Goal: Information Seeking & Learning: Learn about a topic

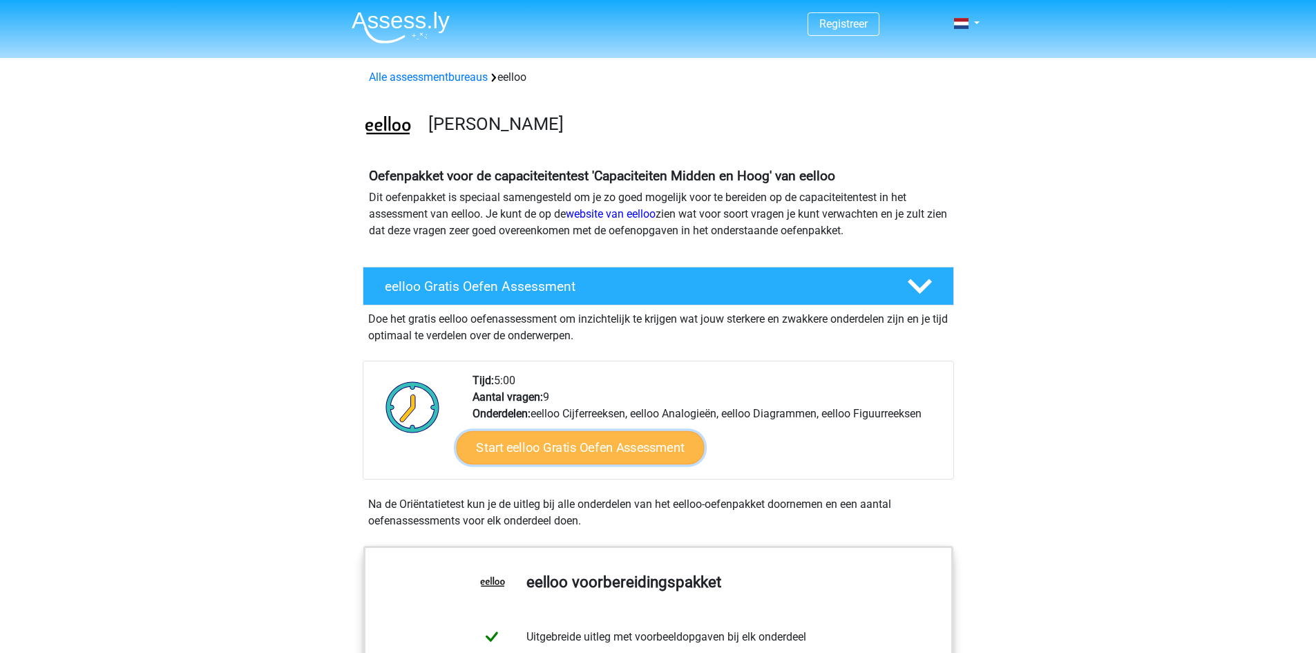
click at [681, 455] on link "Start eelloo Gratis Oefen Assessment" at bounding box center [580, 447] width 248 height 33
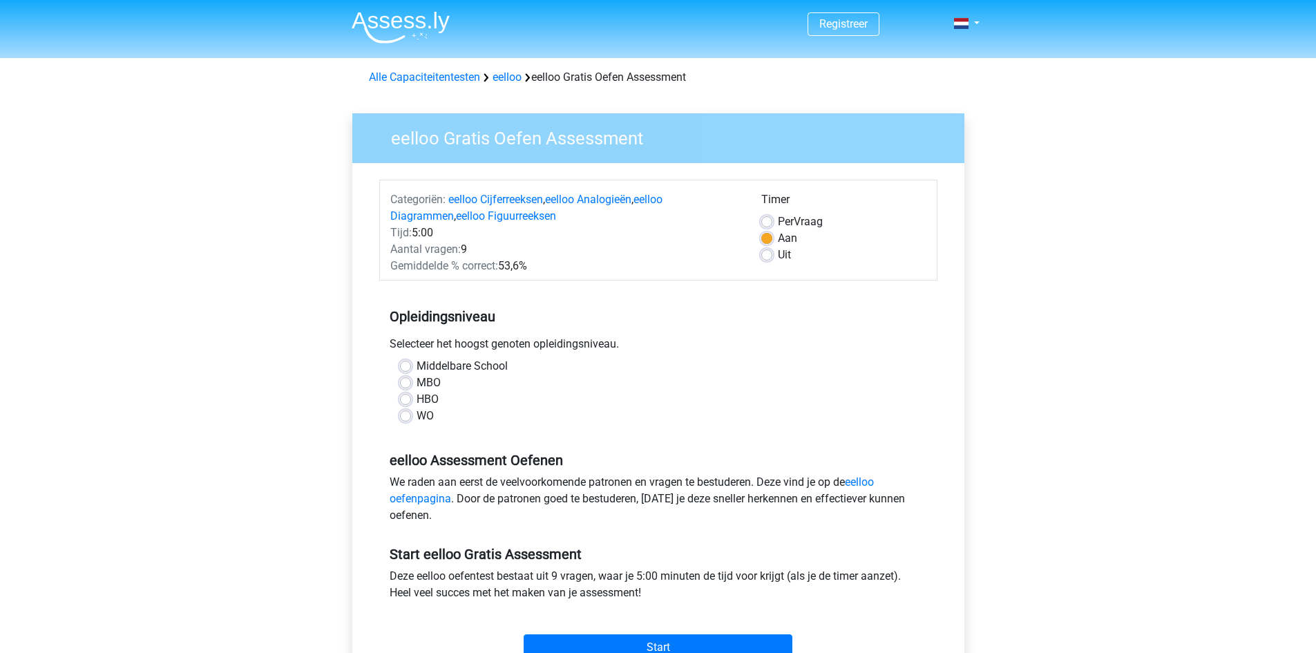
click at [412, 383] on div "MBO" at bounding box center [658, 382] width 517 height 17
click at [417, 383] on label "MBO" at bounding box center [429, 382] width 24 height 17
click at [403, 383] on input "MBO" at bounding box center [405, 381] width 11 height 14
radio input "true"
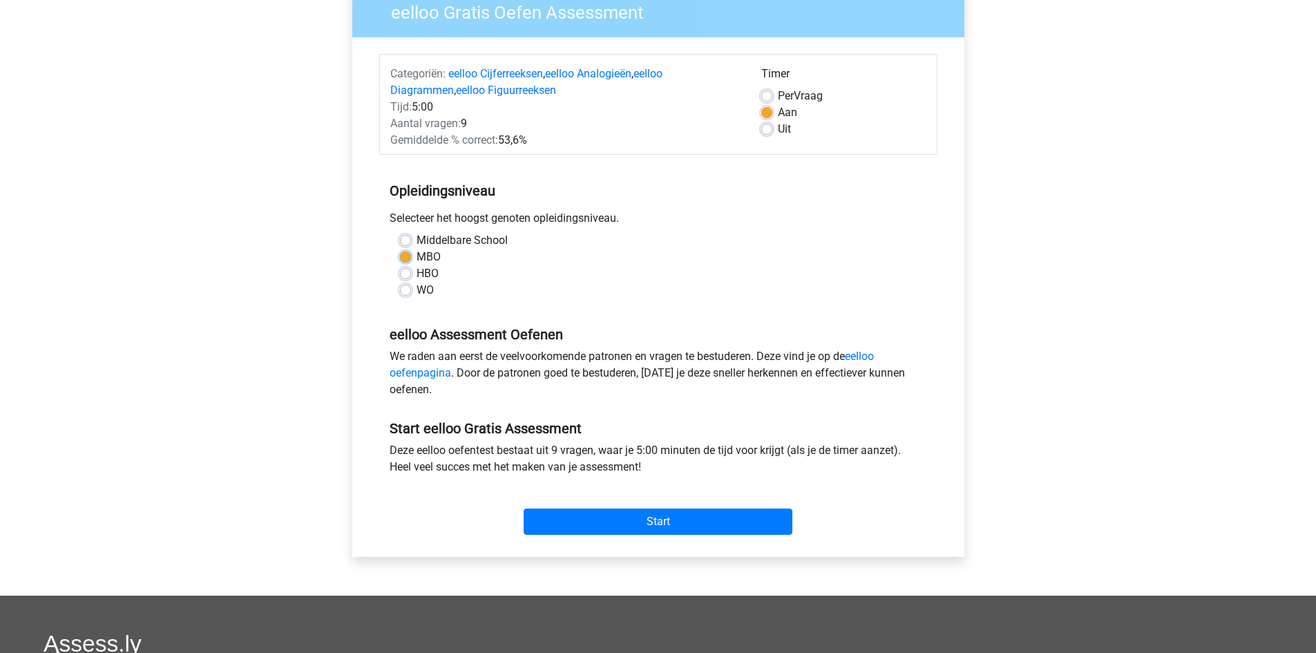
scroll to position [138, 0]
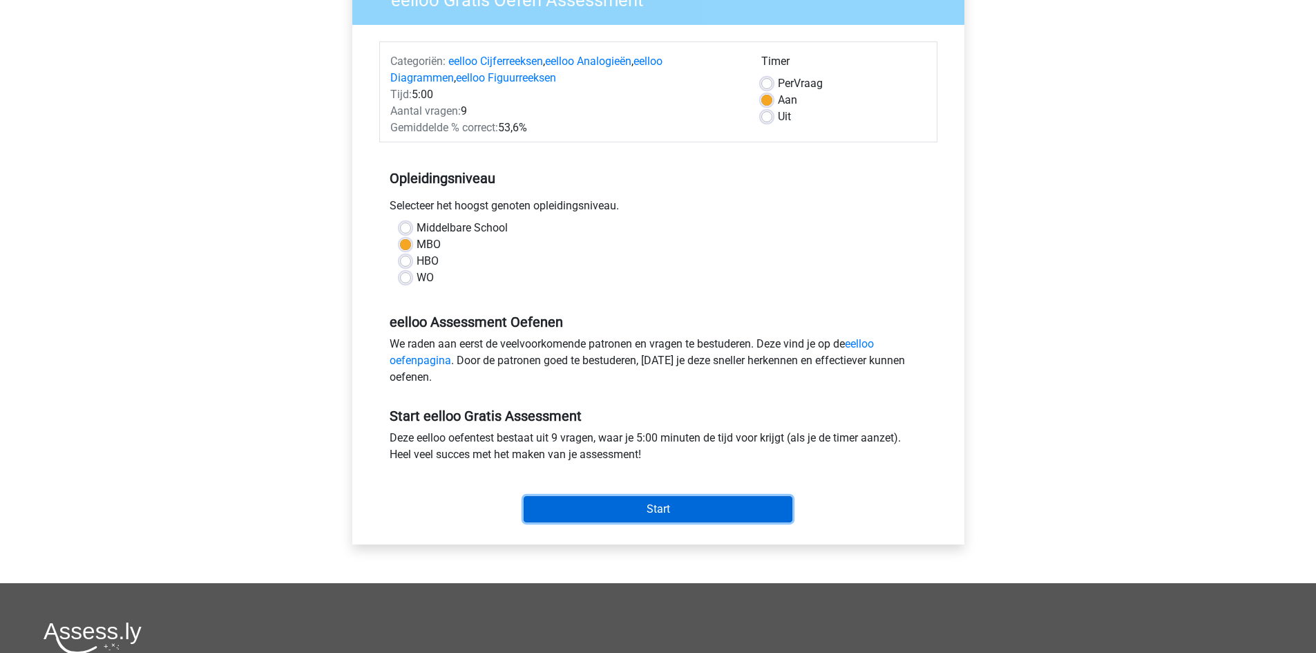
click at [705, 503] on input "Start" at bounding box center [658, 509] width 269 height 26
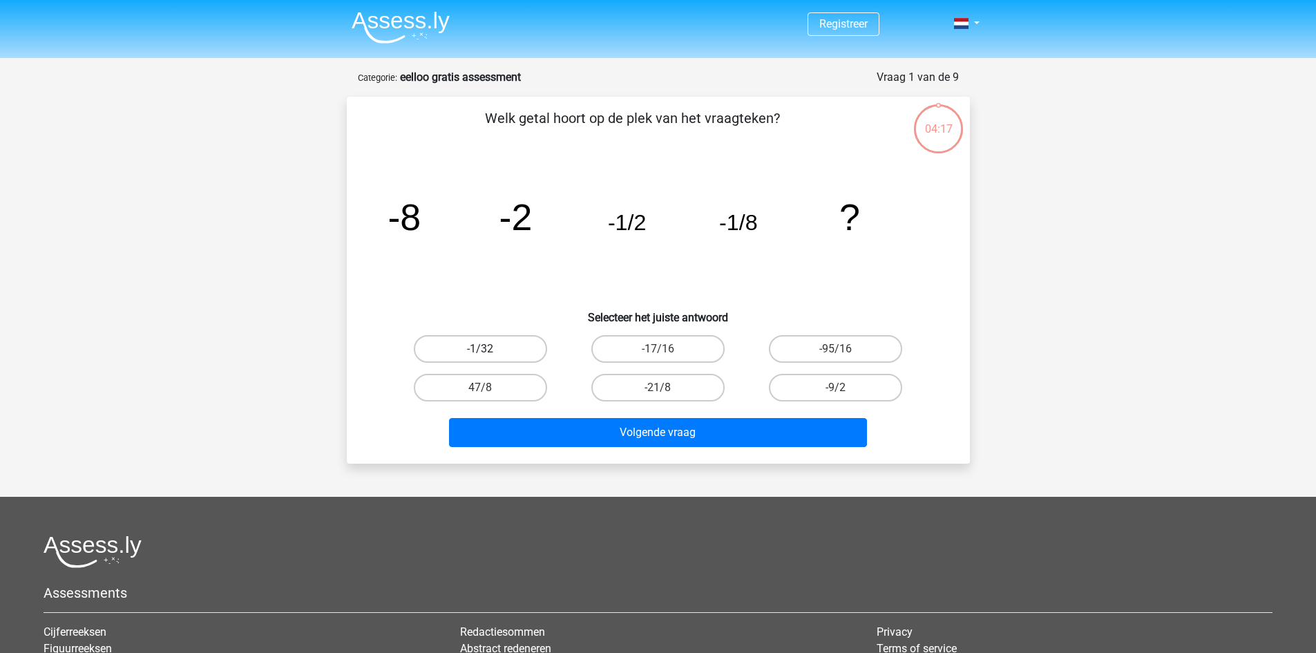
click at [483, 346] on label "-1/32" at bounding box center [480, 349] width 133 height 28
click at [483, 349] on input "-1/32" at bounding box center [484, 353] width 9 height 9
radio input "true"
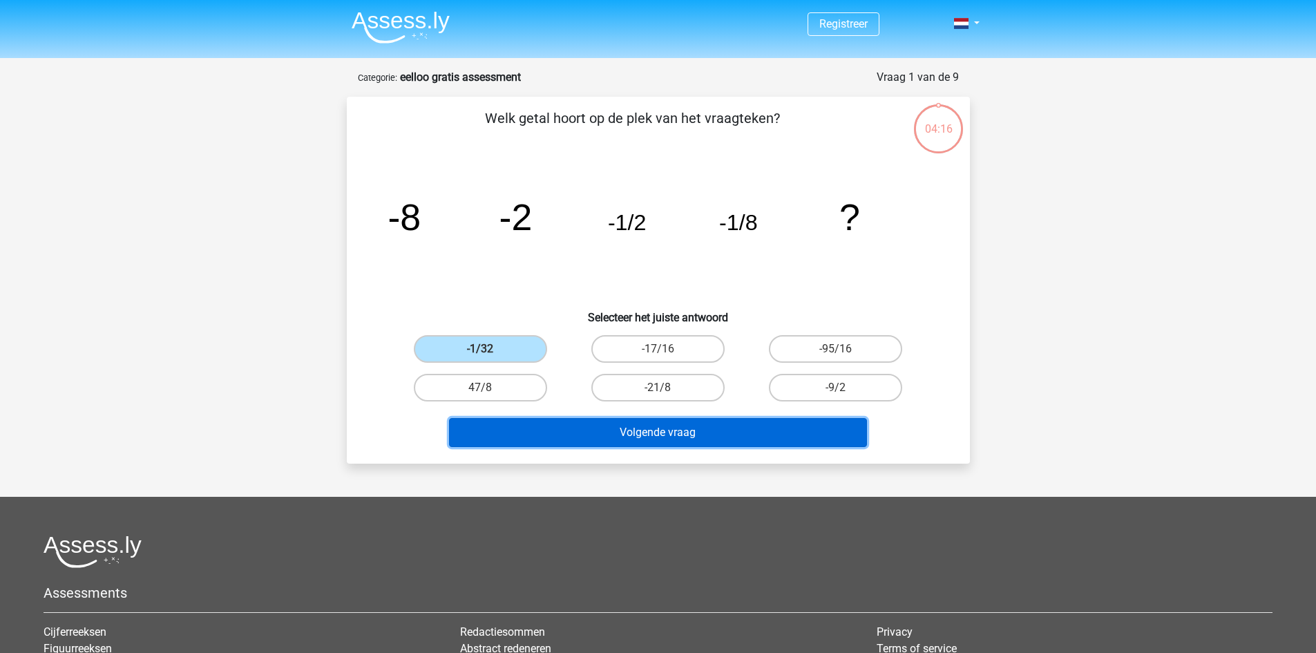
click at [586, 429] on button "Volgende vraag" at bounding box center [658, 432] width 418 height 29
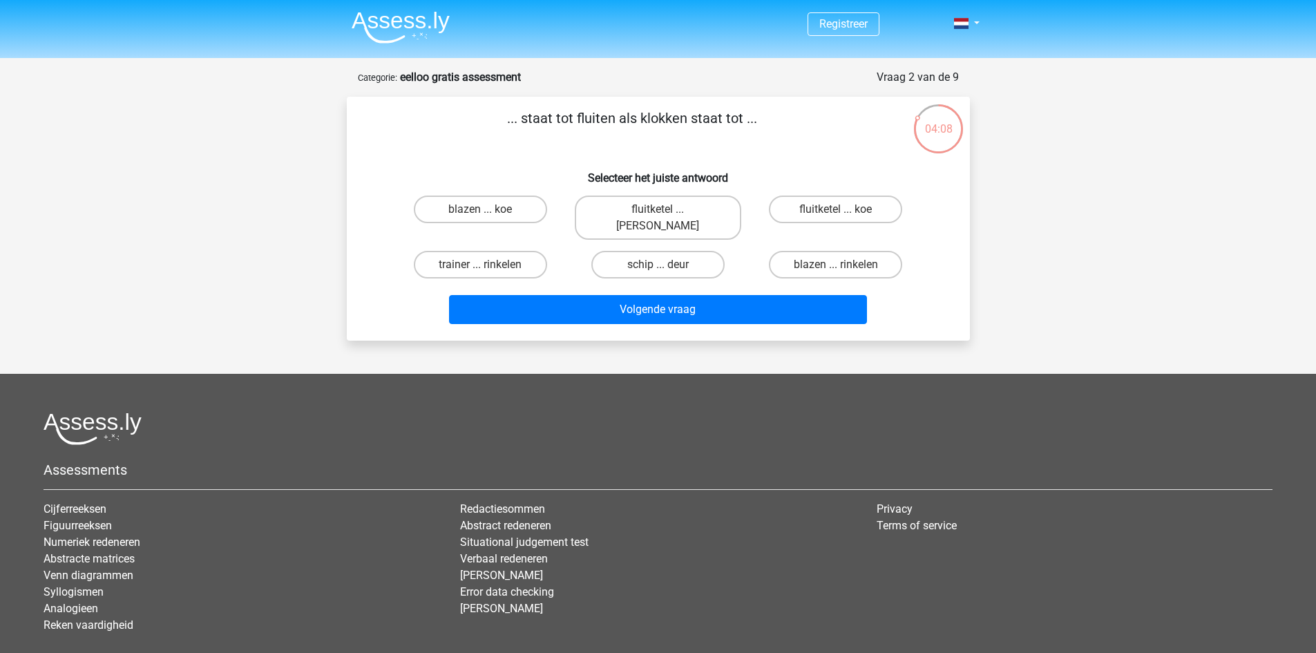
click at [665, 210] on input "fluitketel ... luiden" at bounding box center [662, 213] width 9 height 9
radio input "true"
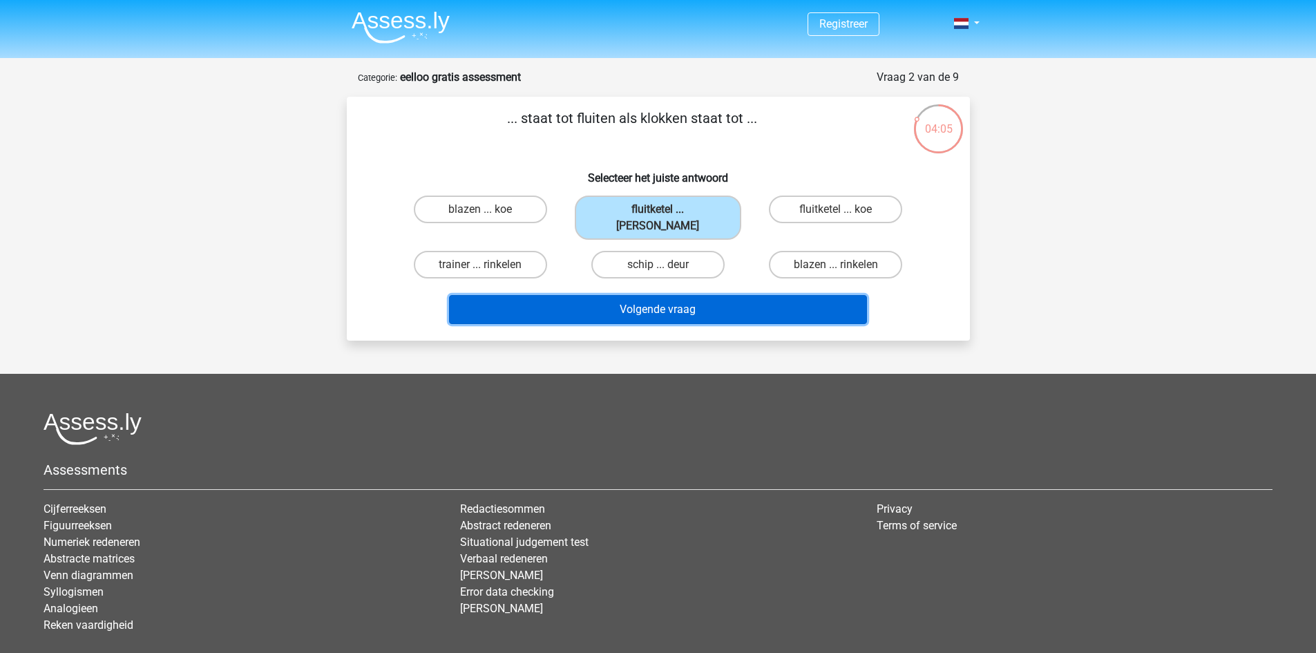
click at [665, 295] on button "Volgende vraag" at bounding box center [658, 309] width 418 height 29
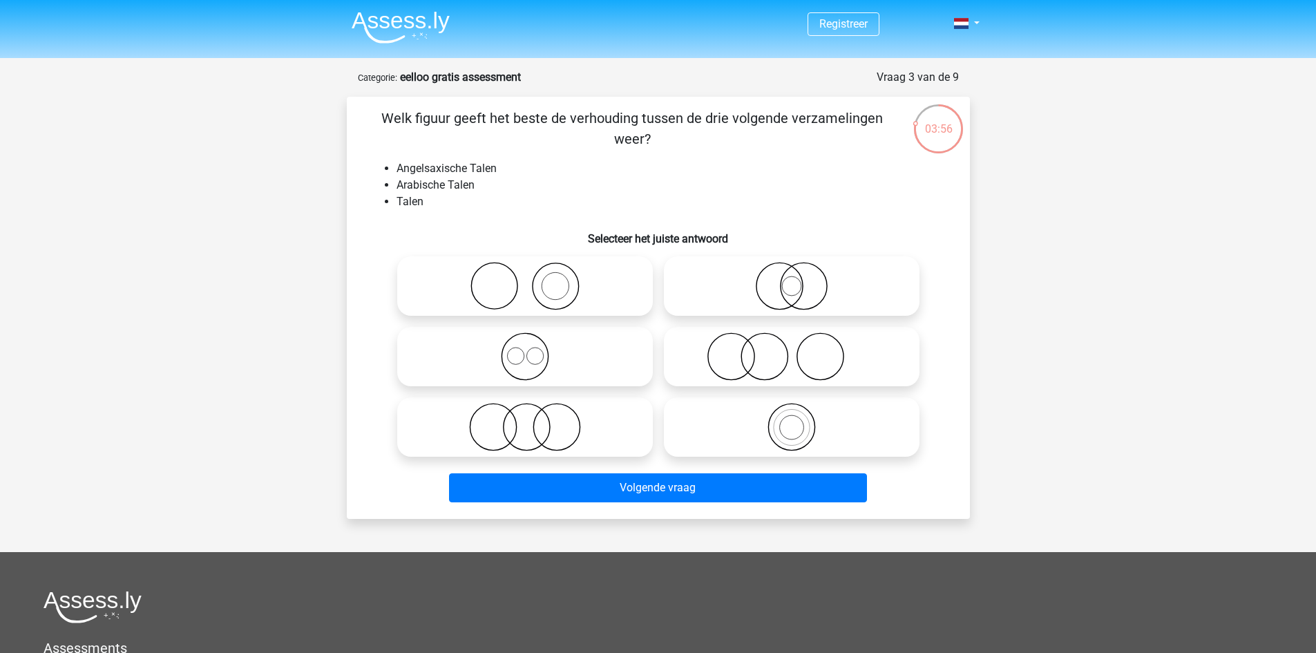
click at [537, 368] on icon at bounding box center [525, 356] width 245 height 48
click at [534, 350] on input "radio" at bounding box center [529, 345] width 9 height 9
radio input "true"
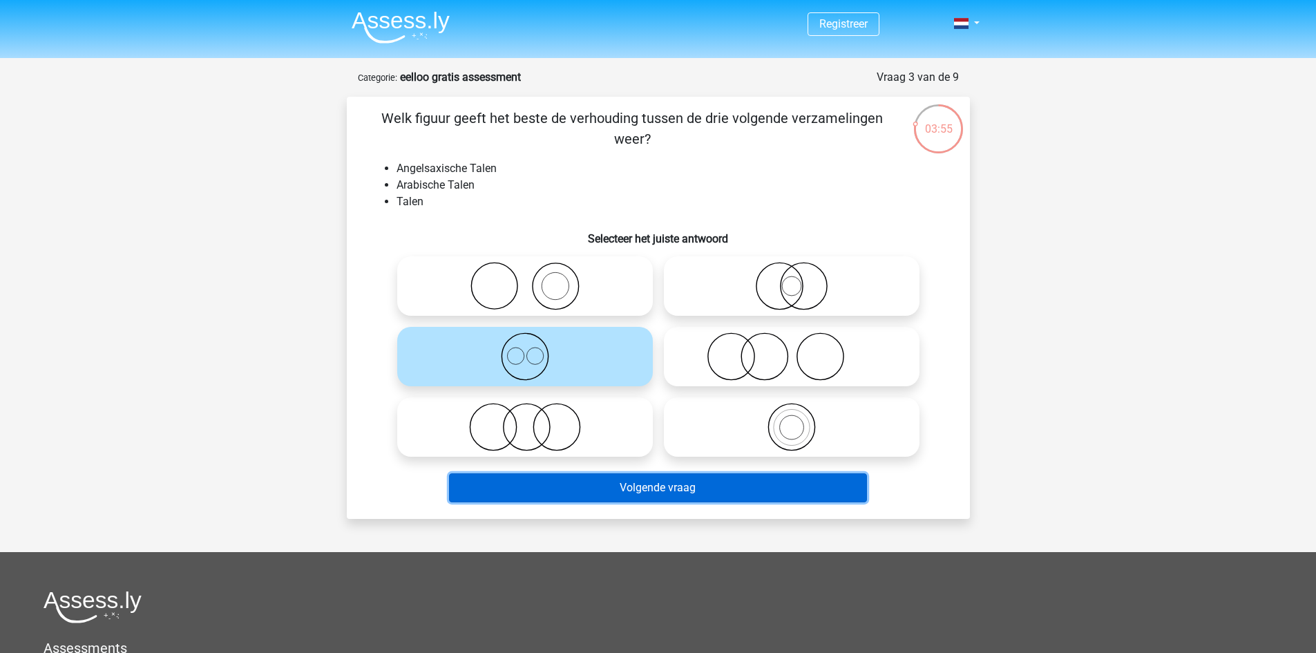
click at [634, 495] on button "Volgende vraag" at bounding box center [658, 487] width 418 height 29
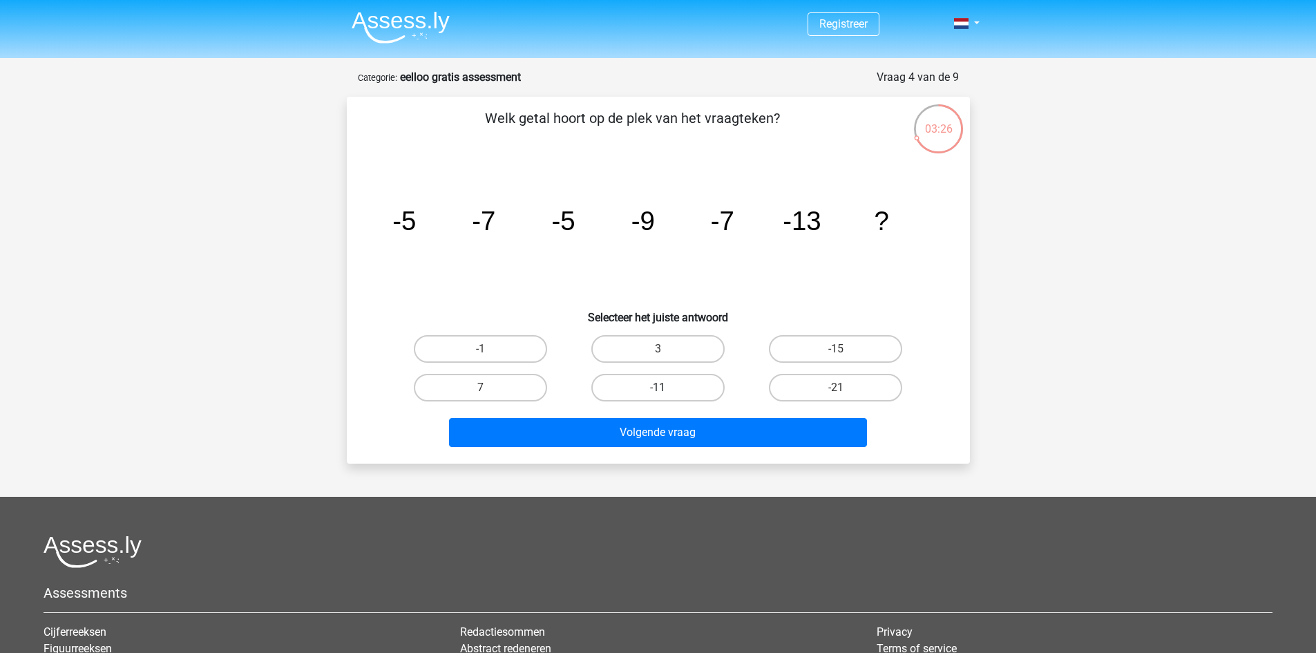
click at [678, 387] on label "-11" at bounding box center [657, 388] width 133 height 28
click at [667, 388] on input "-11" at bounding box center [662, 392] width 9 height 9
radio input "true"
click at [788, 348] on label "-15" at bounding box center [835, 349] width 133 height 28
click at [836, 349] on input "-15" at bounding box center [840, 353] width 9 height 9
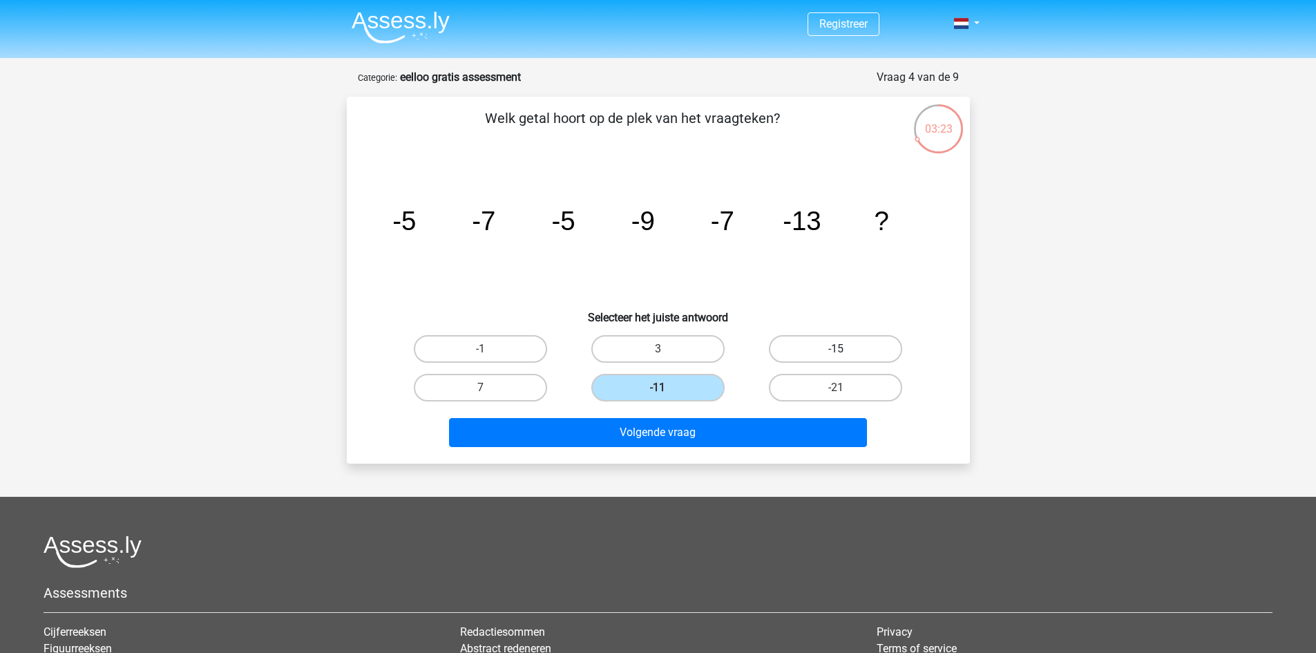
radio input "true"
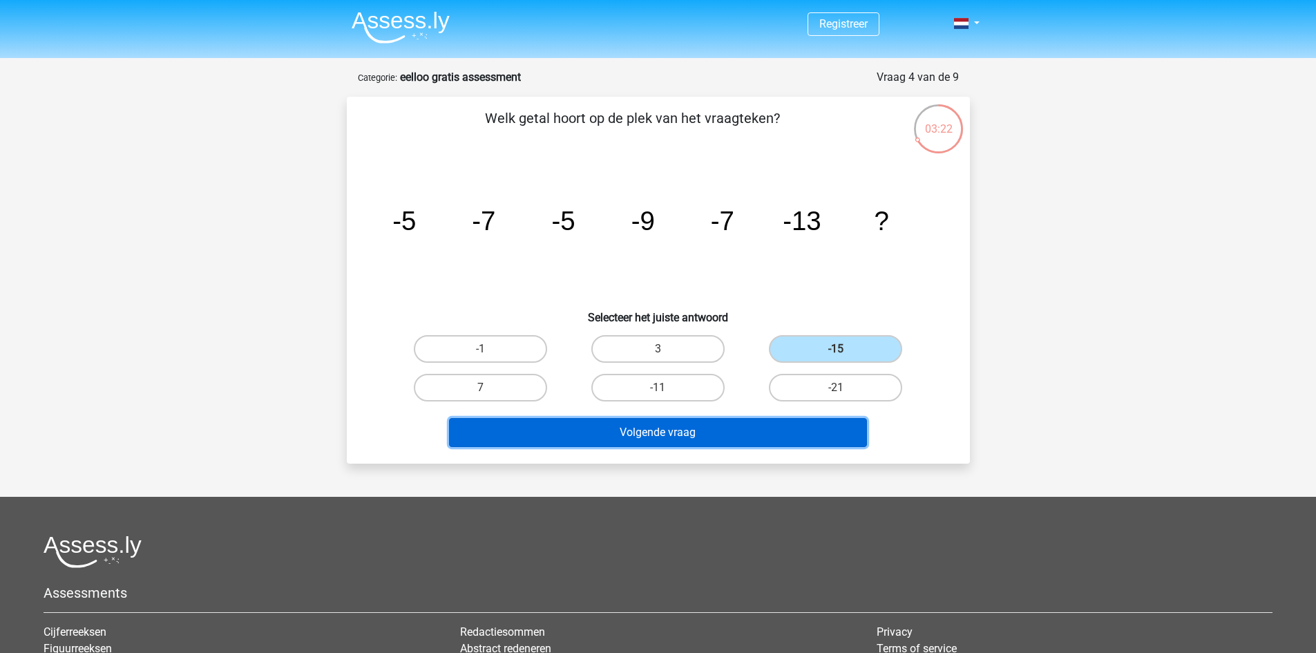
click at [748, 432] on button "Volgende vraag" at bounding box center [658, 432] width 418 height 29
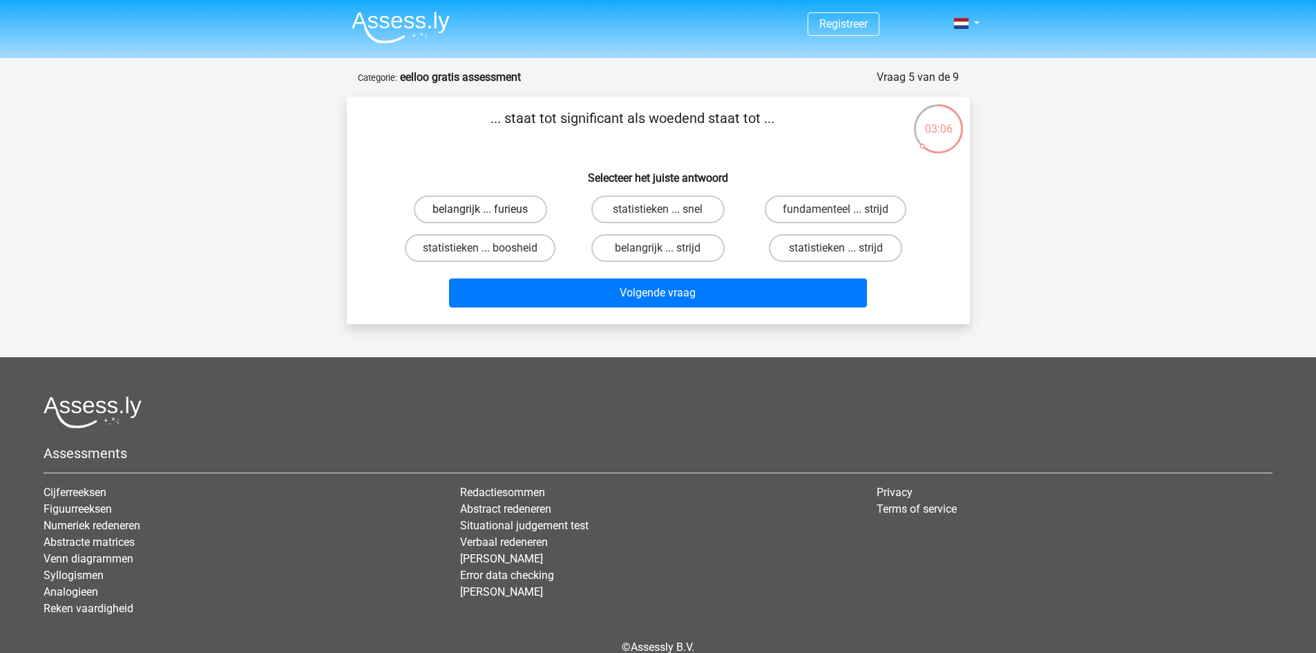
click at [497, 209] on label "belangrijk ... furieus" at bounding box center [480, 210] width 133 height 28
click at [489, 209] on input "belangrijk ... furieus" at bounding box center [484, 213] width 9 height 9
radio input "true"
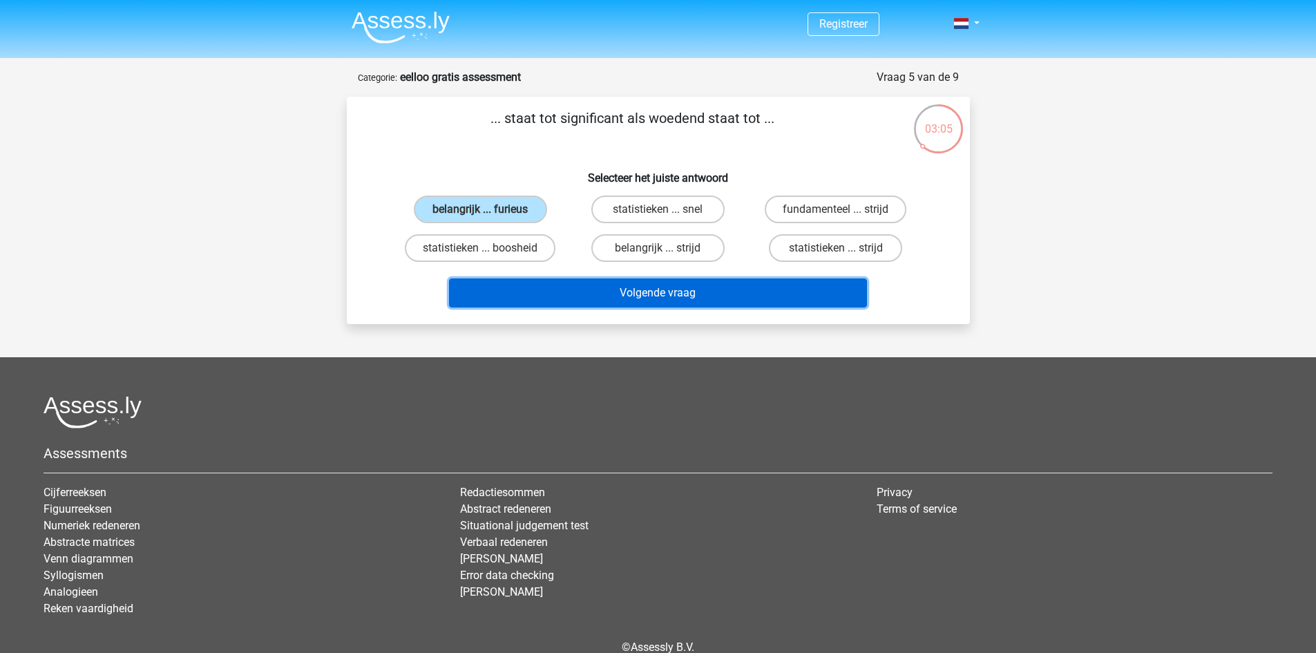
click at [599, 295] on button "Volgende vraag" at bounding box center [658, 292] width 418 height 29
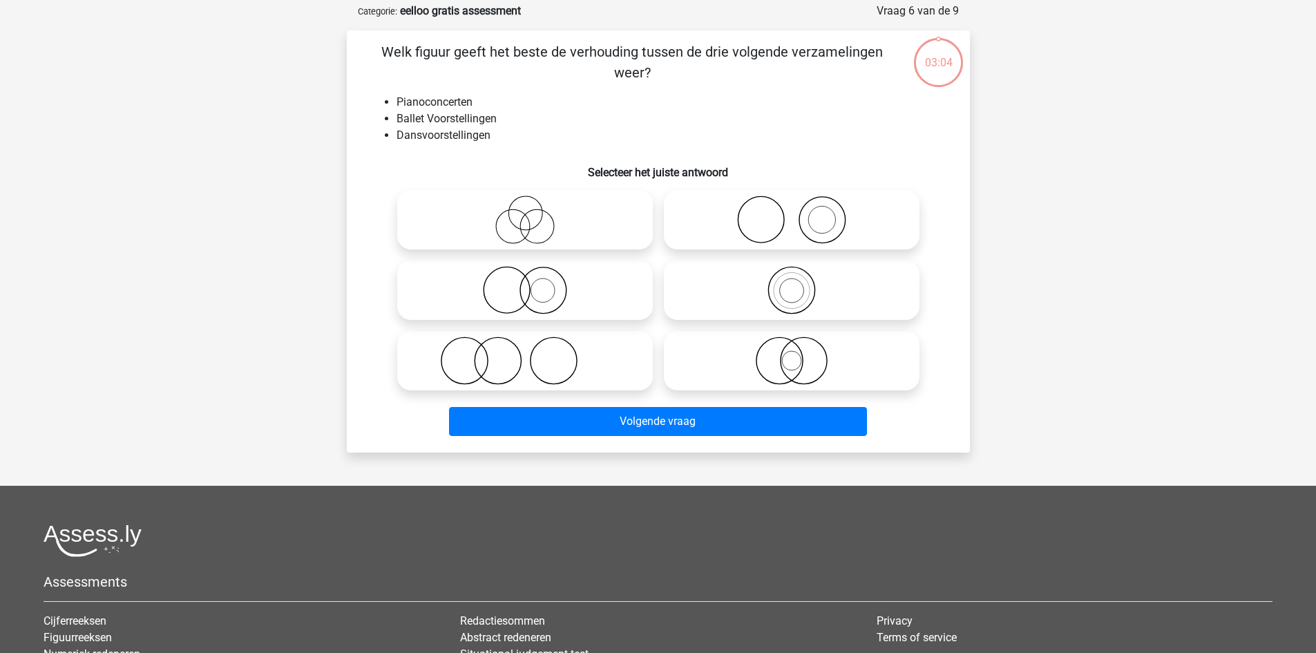
scroll to position [69, 0]
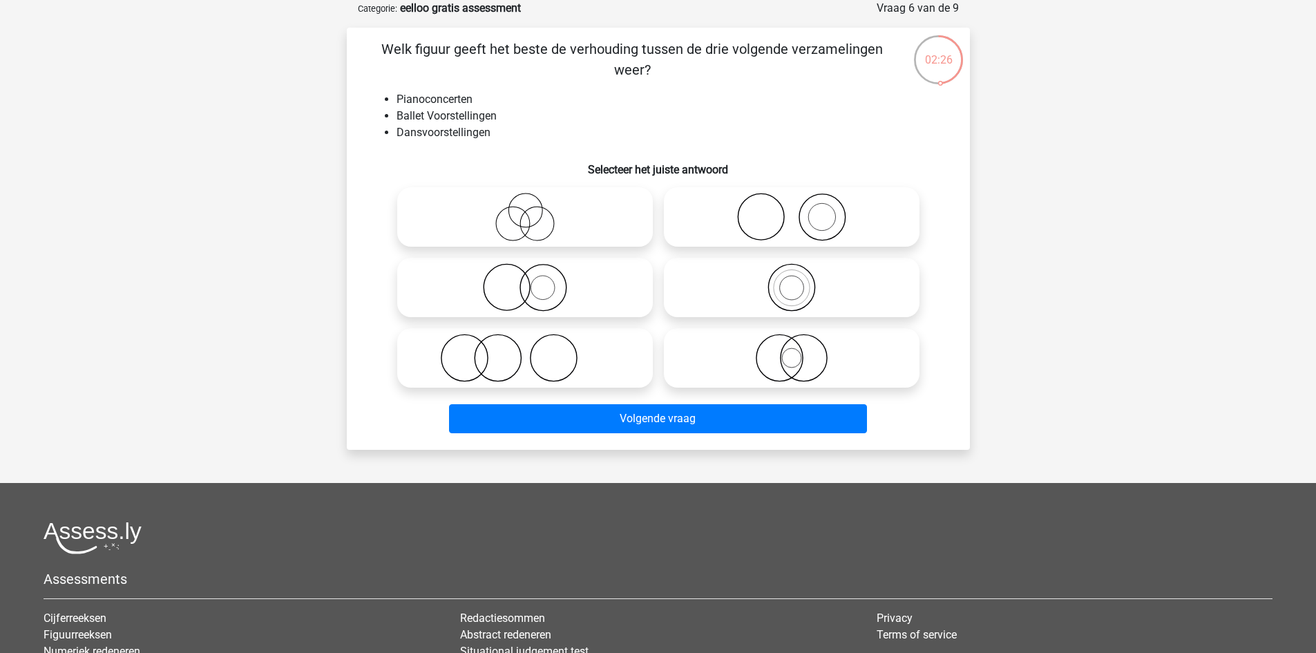
click at [819, 213] on icon at bounding box center [791, 217] width 245 height 48
click at [801, 210] on input "radio" at bounding box center [796, 205] width 9 height 9
radio input "true"
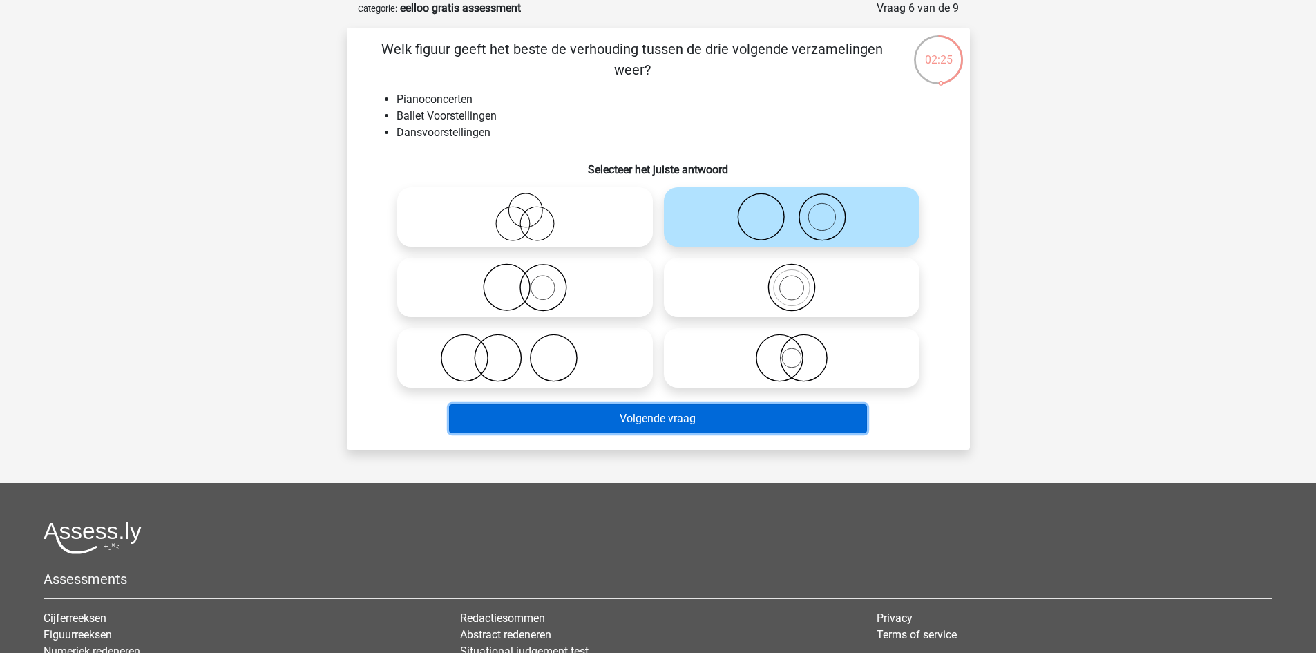
click at [750, 415] on button "Volgende vraag" at bounding box center [658, 418] width 418 height 29
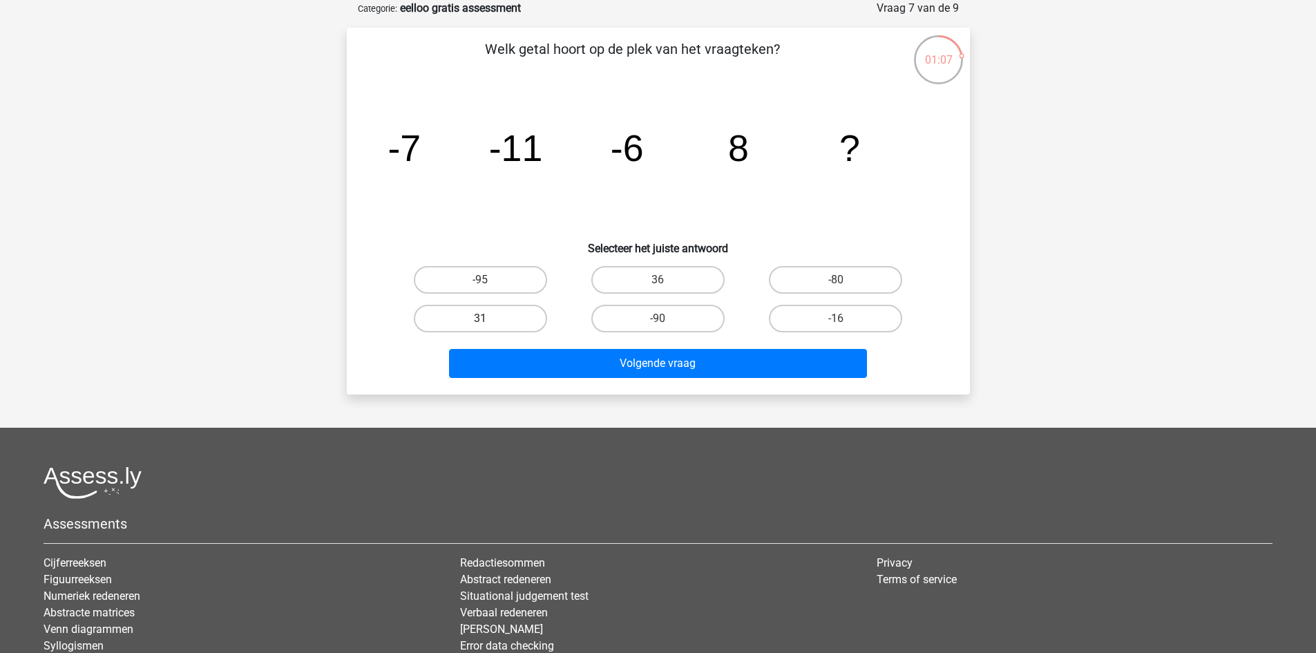
click at [516, 320] on label "31" at bounding box center [480, 319] width 133 height 28
click at [489, 320] on input "31" at bounding box center [484, 322] width 9 height 9
radio input "true"
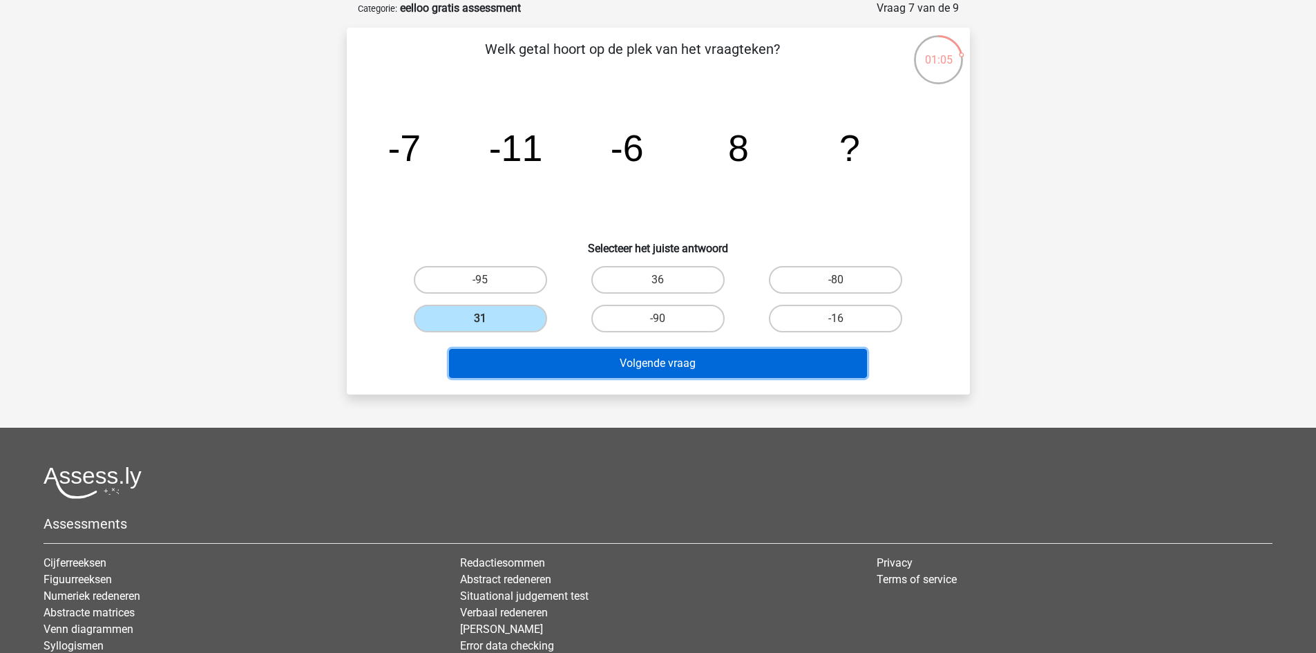
click at [568, 374] on button "Volgende vraag" at bounding box center [658, 363] width 418 height 29
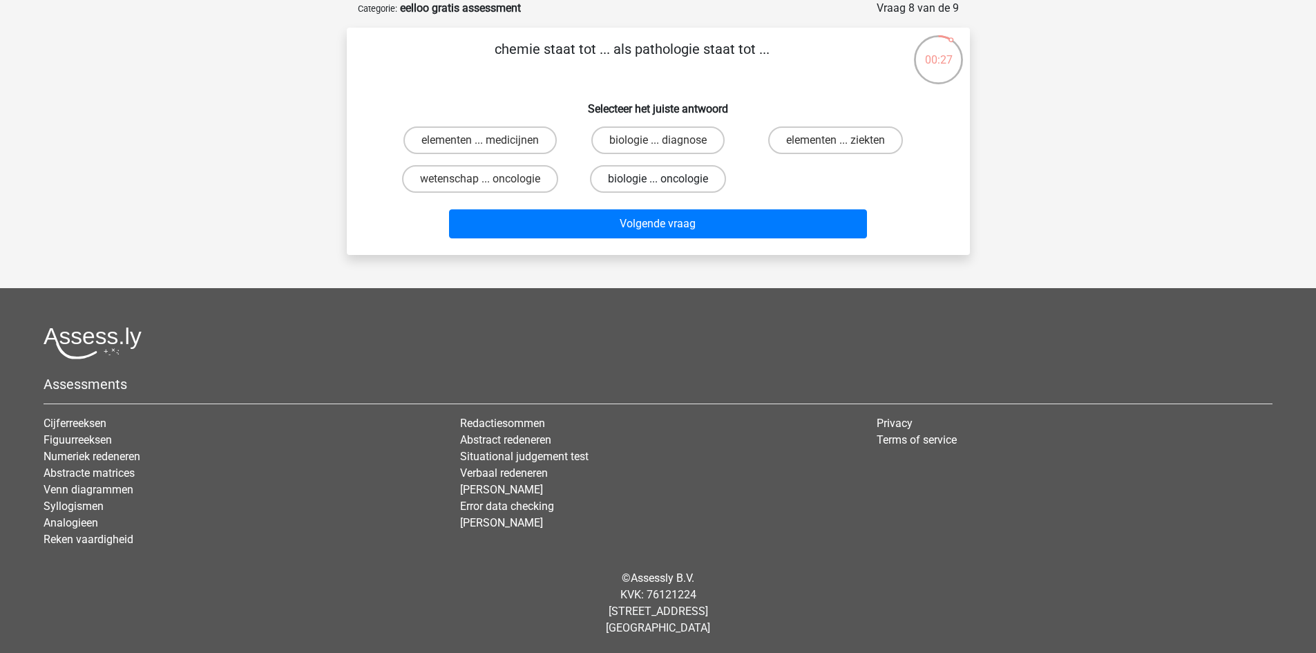
click at [663, 178] on label "biologie ... oncologie" at bounding box center [658, 179] width 136 height 28
click at [663, 179] on input "biologie ... oncologie" at bounding box center [662, 183] width 9 height 9
radio input "true"
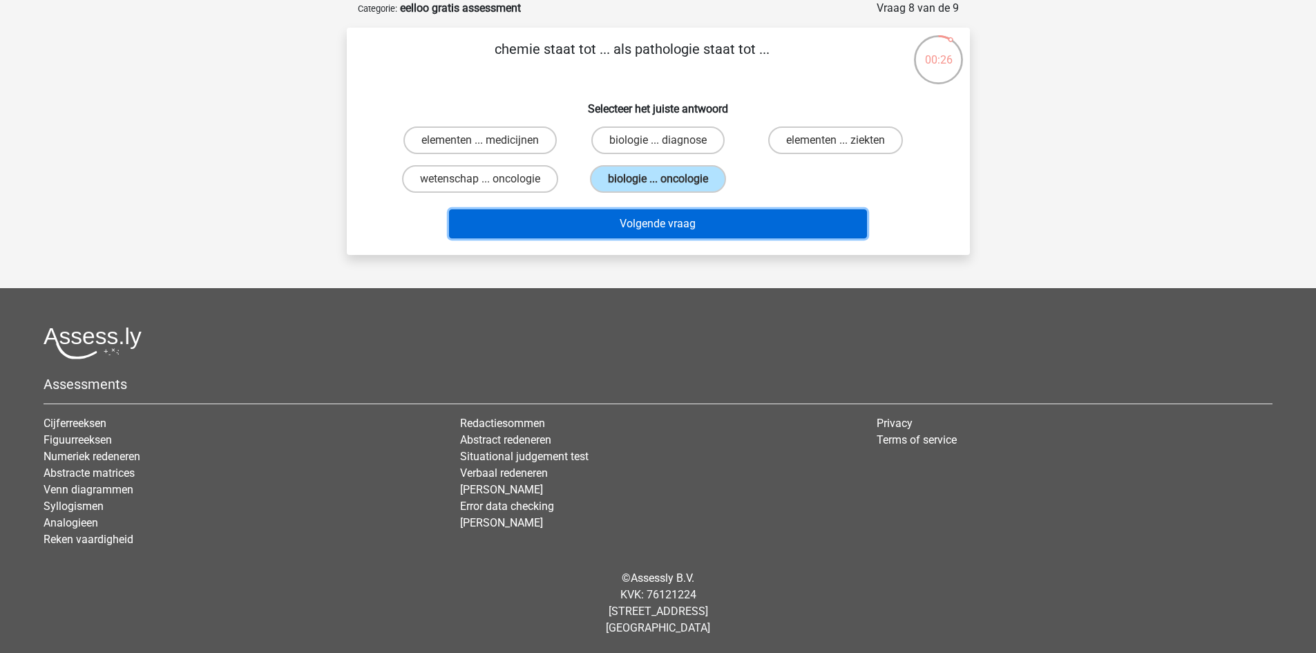
click at [670, 218] on button "Volgende vraag" at bounding box center [658, 223] width 418 height 29
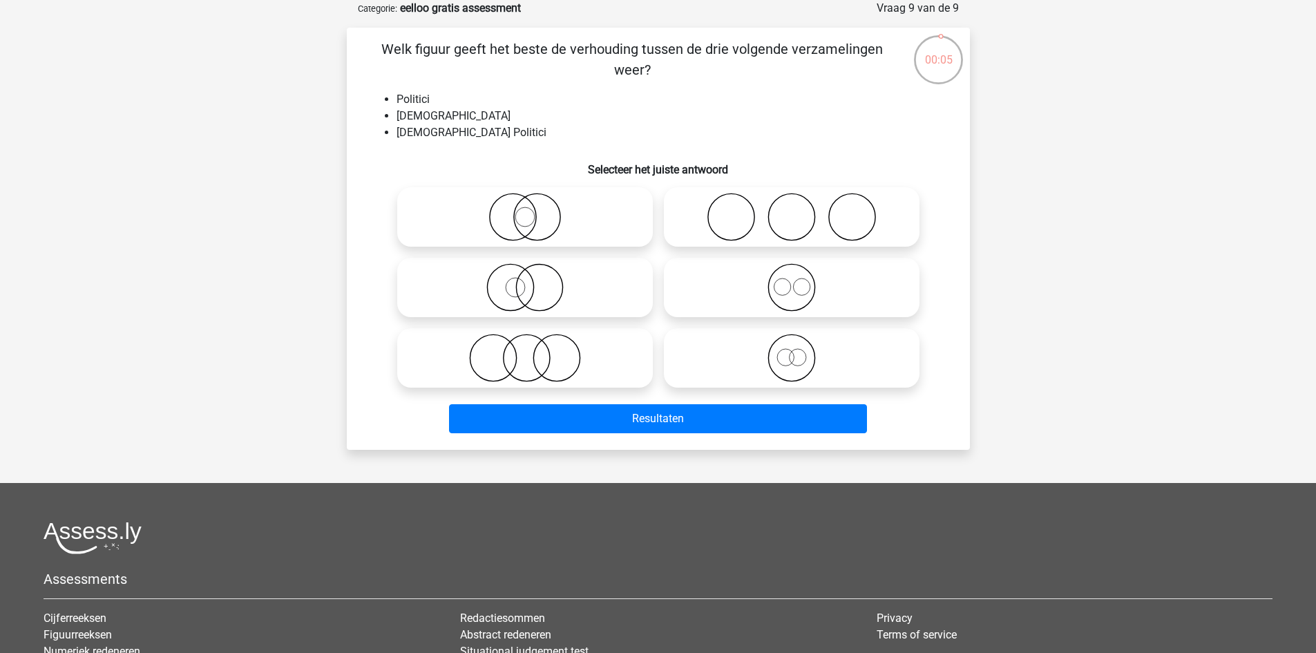
click at [542, 288] on icon at bounding box center [525, 287] width 245 height 48
click at [534, 280] on input "radio" at bounding box center [529, 276] width 9 height 9
radio input "true"
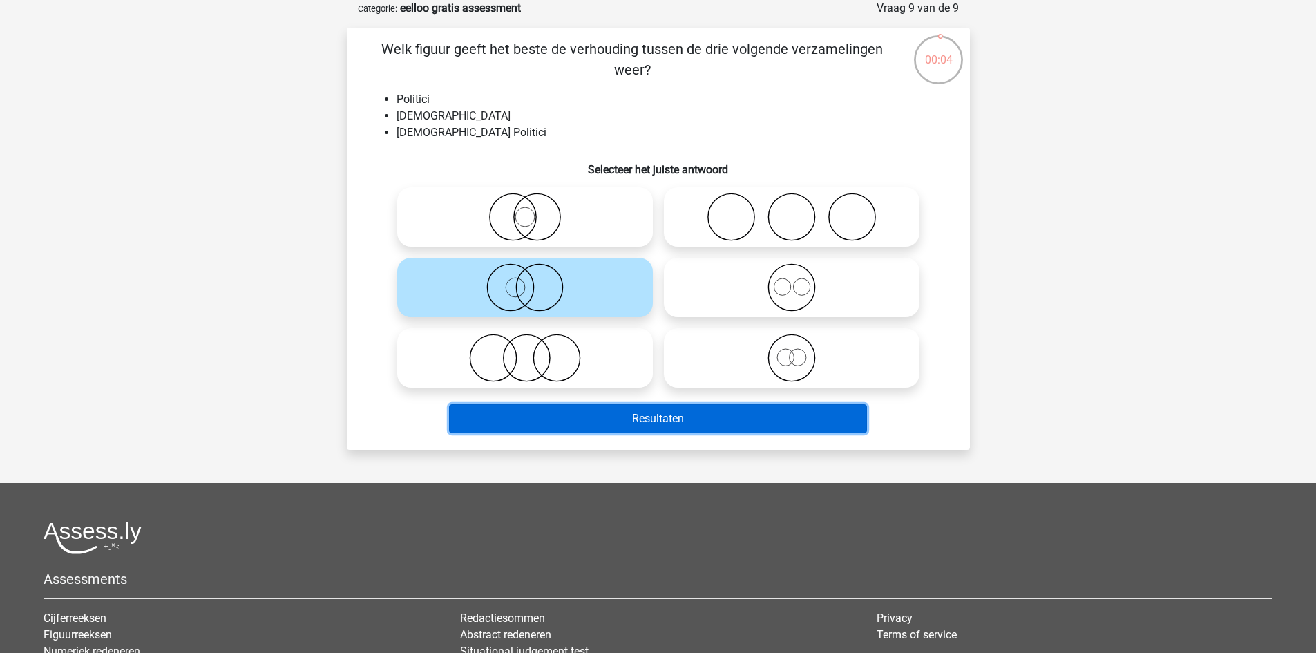
click at [613, 415] on button "Resultaten" at bounding box center [658, 418] width 418 height 29
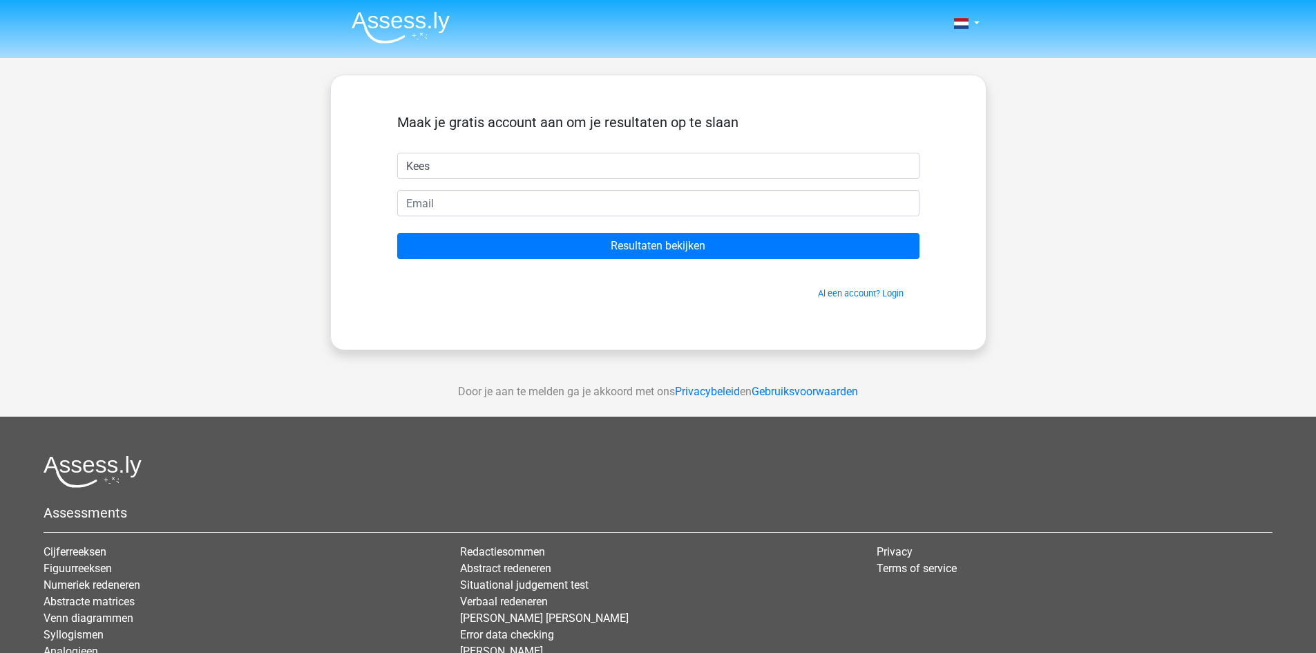
type input "Kees"
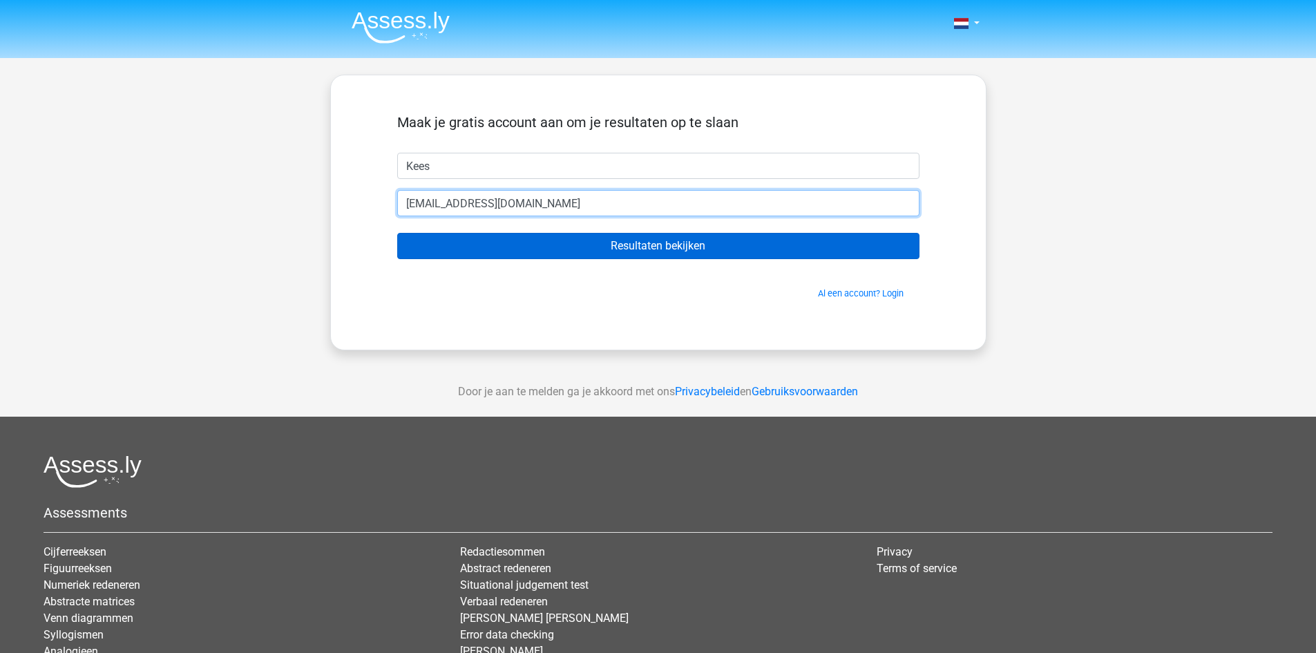
type input "koosisgroos@hotmail.com"
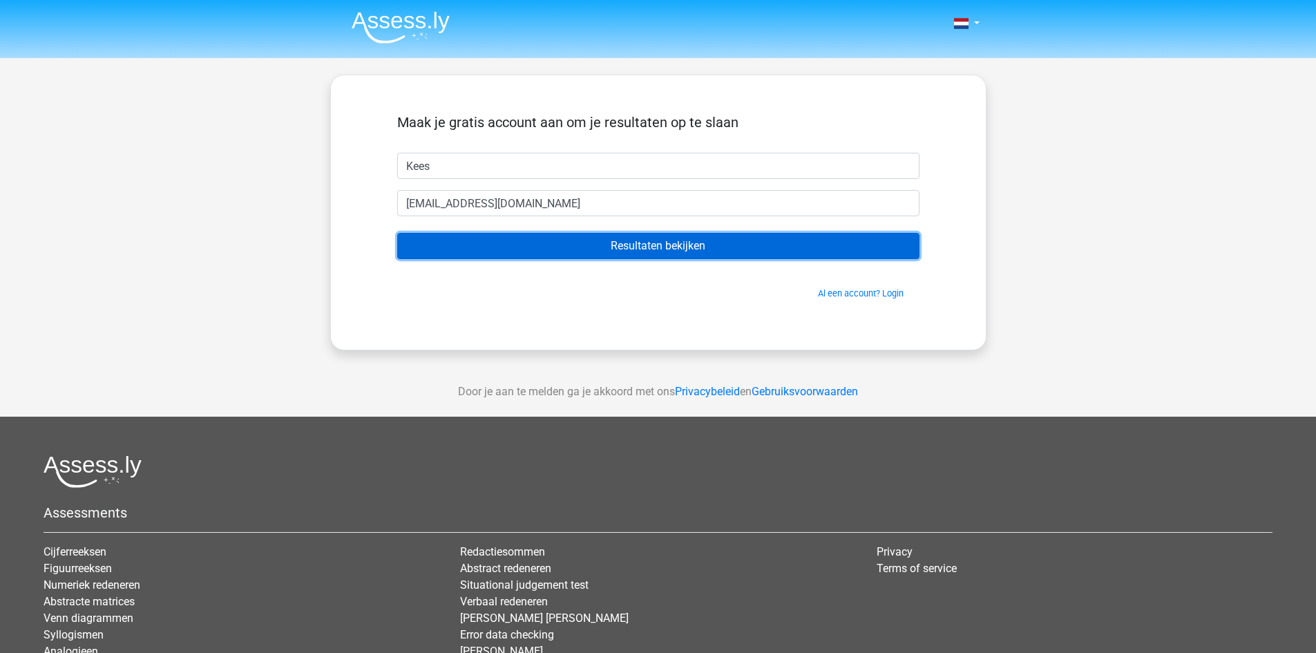
click at [601, 247] on input "Resultaten bekijken" at bounding box center [658, 246] width 522 height 26
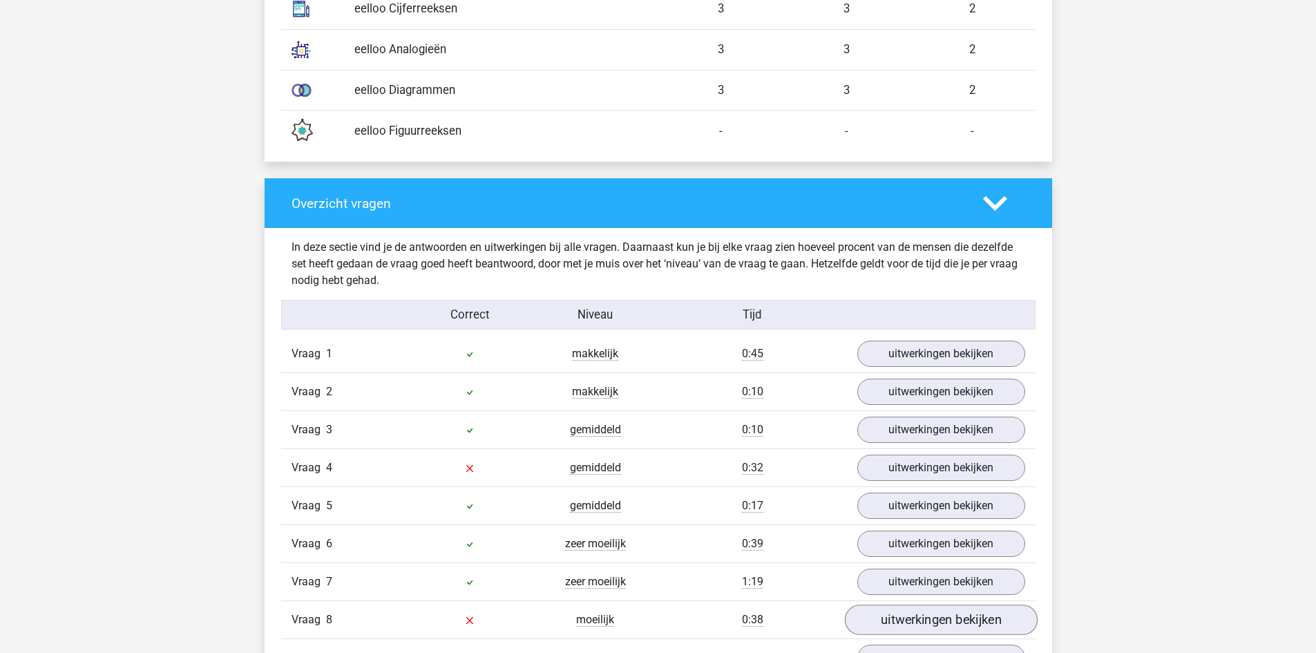
scroll to position [1382, 0]
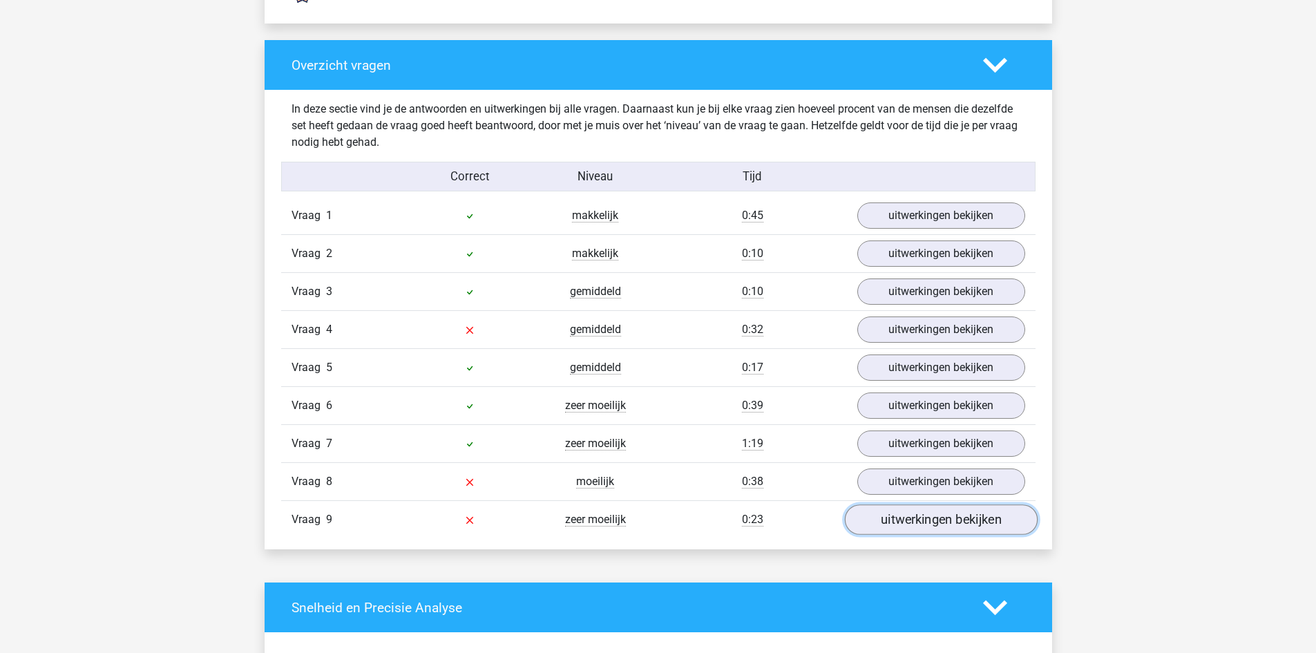
click at [910, 523] on link "uitwerkingen bekijken" at bounding box center [940, 520] width 193 height 30
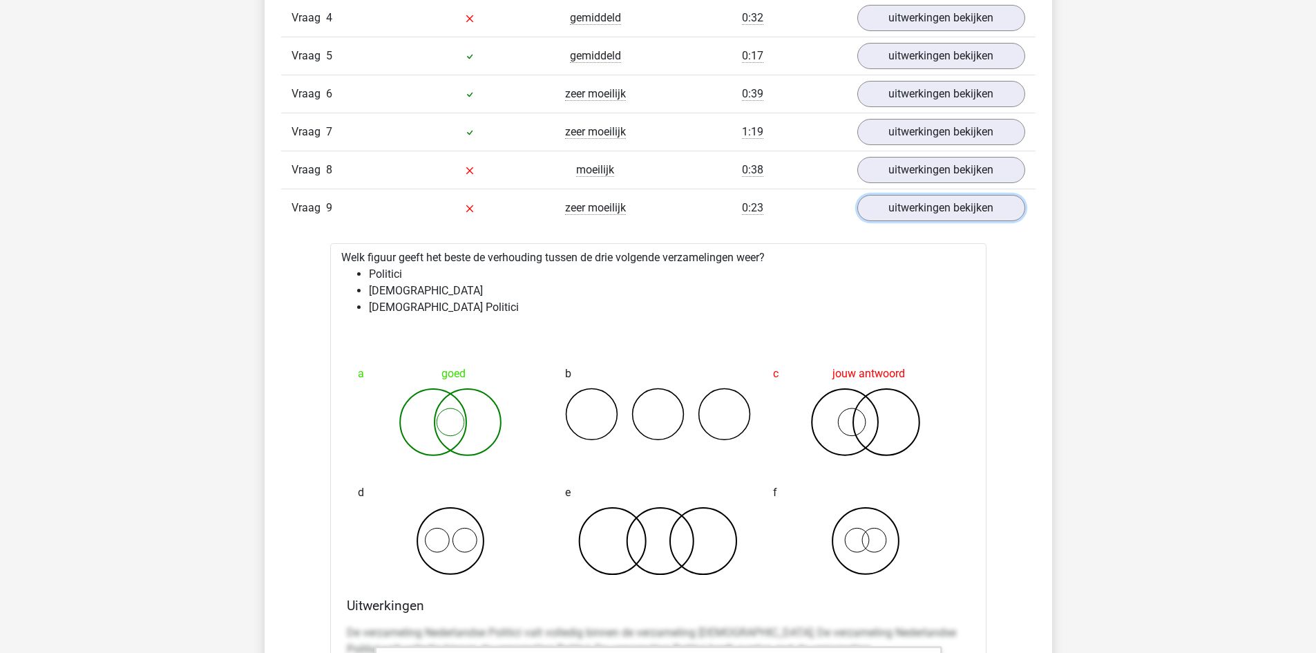
scroll to position [1589, 0]
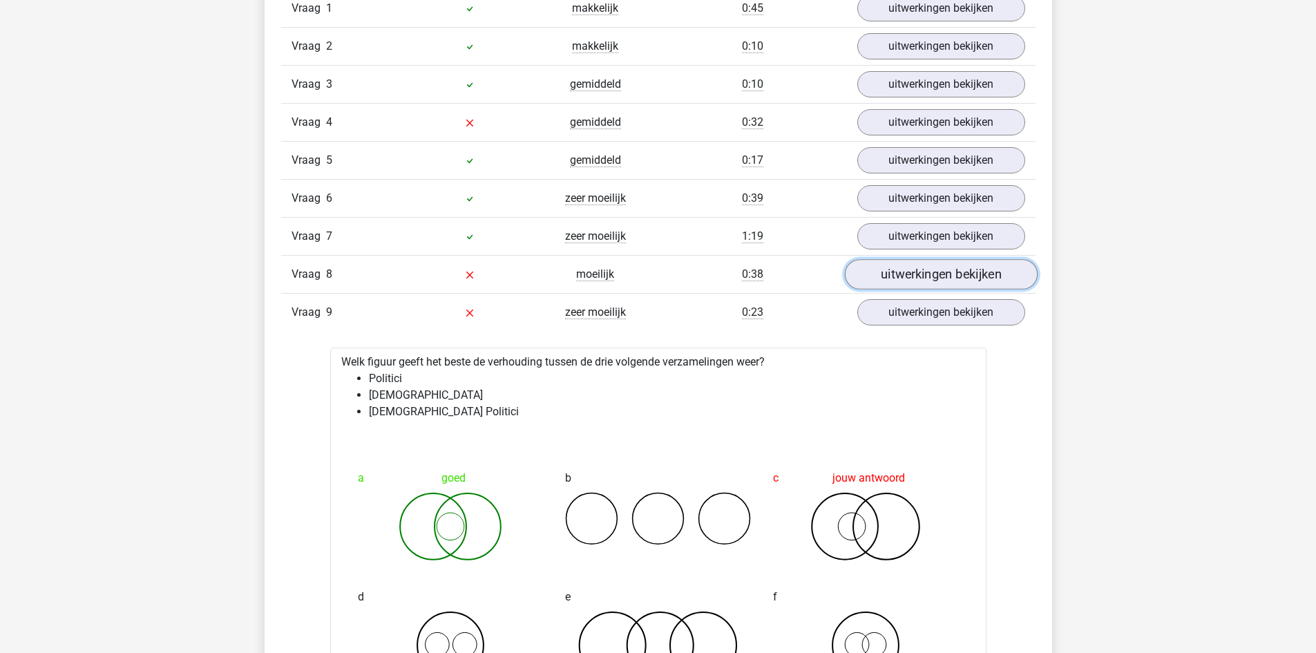
click at [913, 269] on link "uitwerkingen bekijken" at bounding box center [940, 275] width 193 height 30
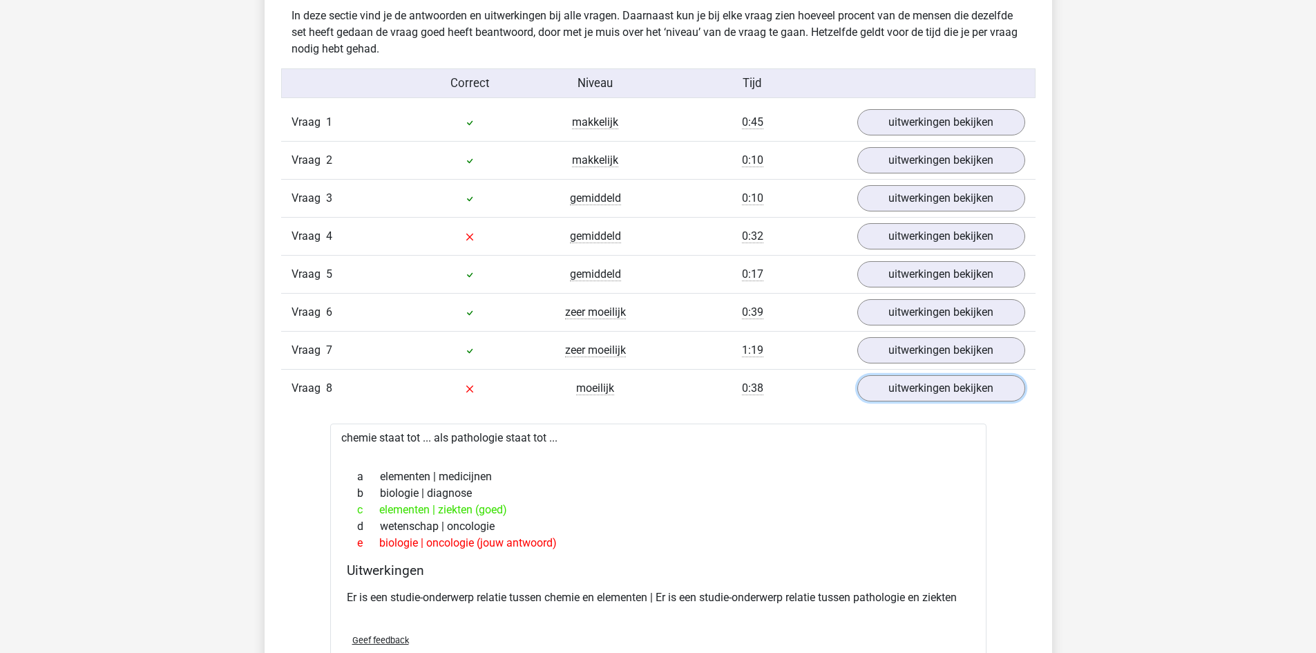
scroll to position [1451, 0]
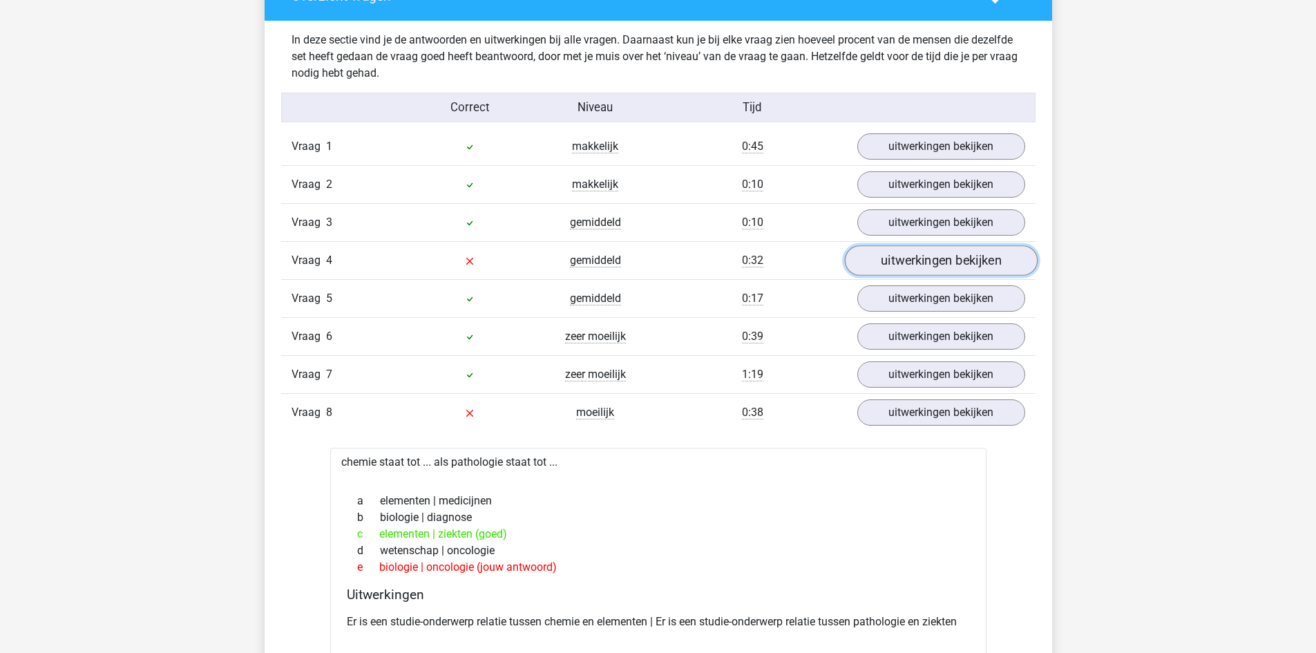
click at [895, 252] on link "uitwerkingen bekijken" at bounding box center [940, 261] width 193 height 30
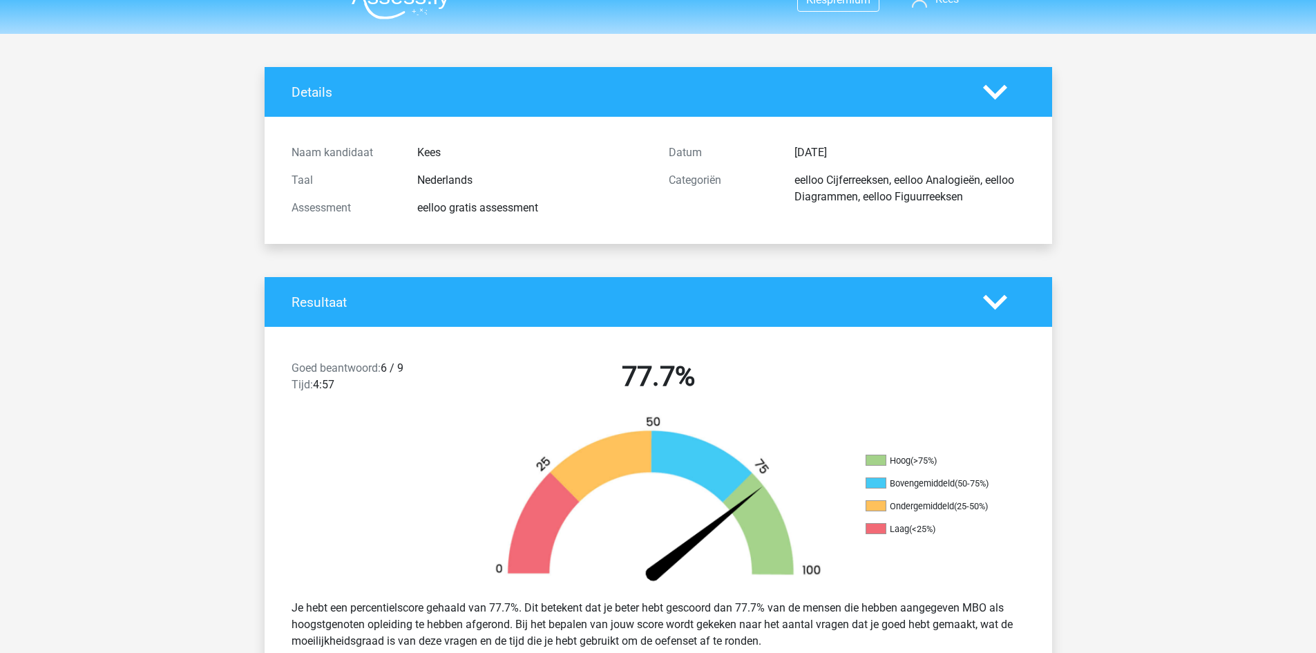
scroll to position [0, 0]
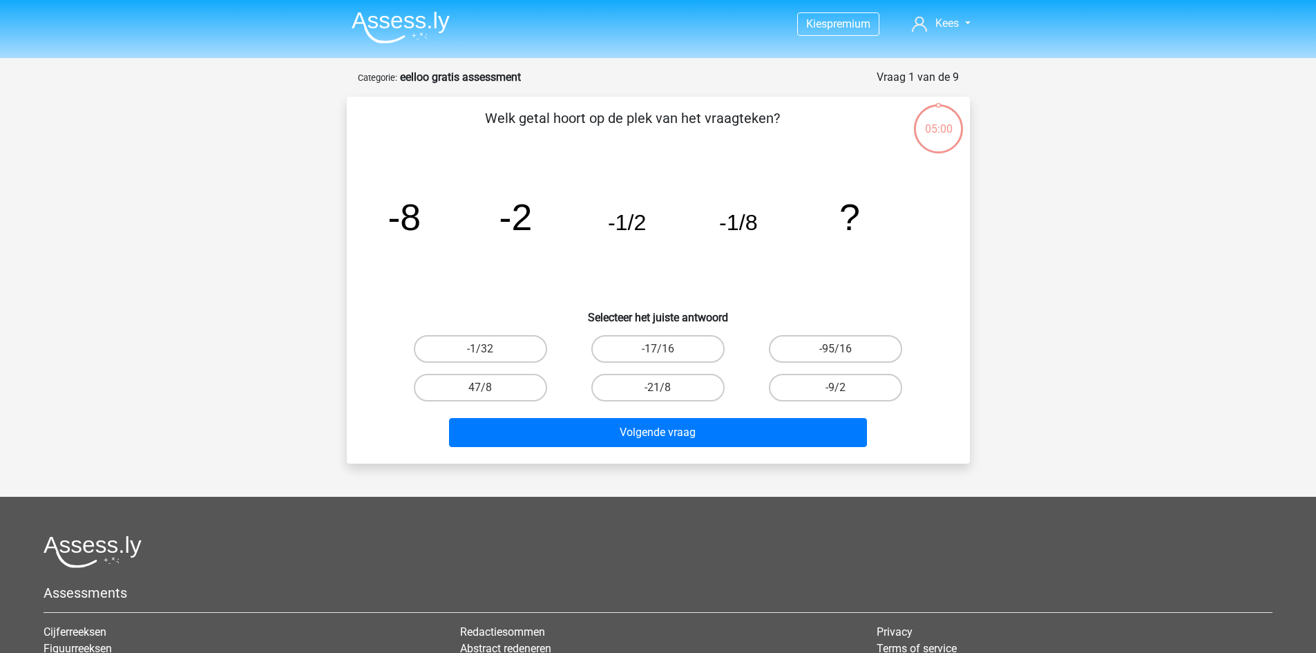
scroll to position [69, 0]
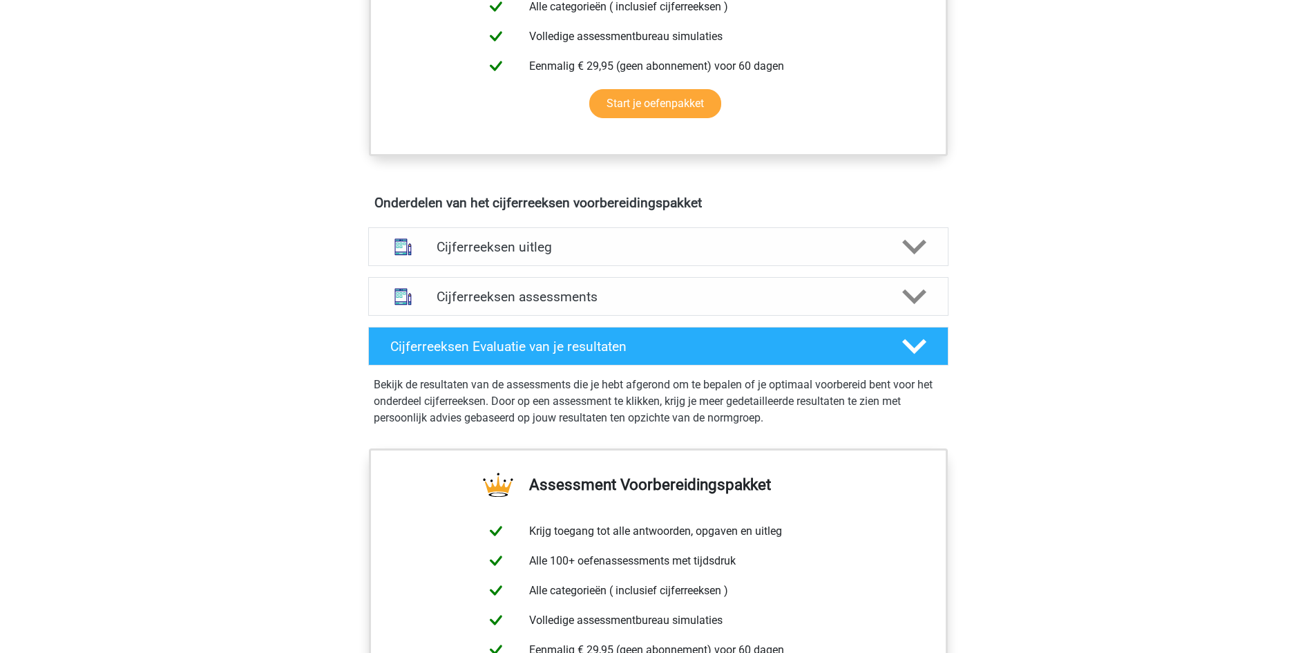
scroll to position [829, 0]
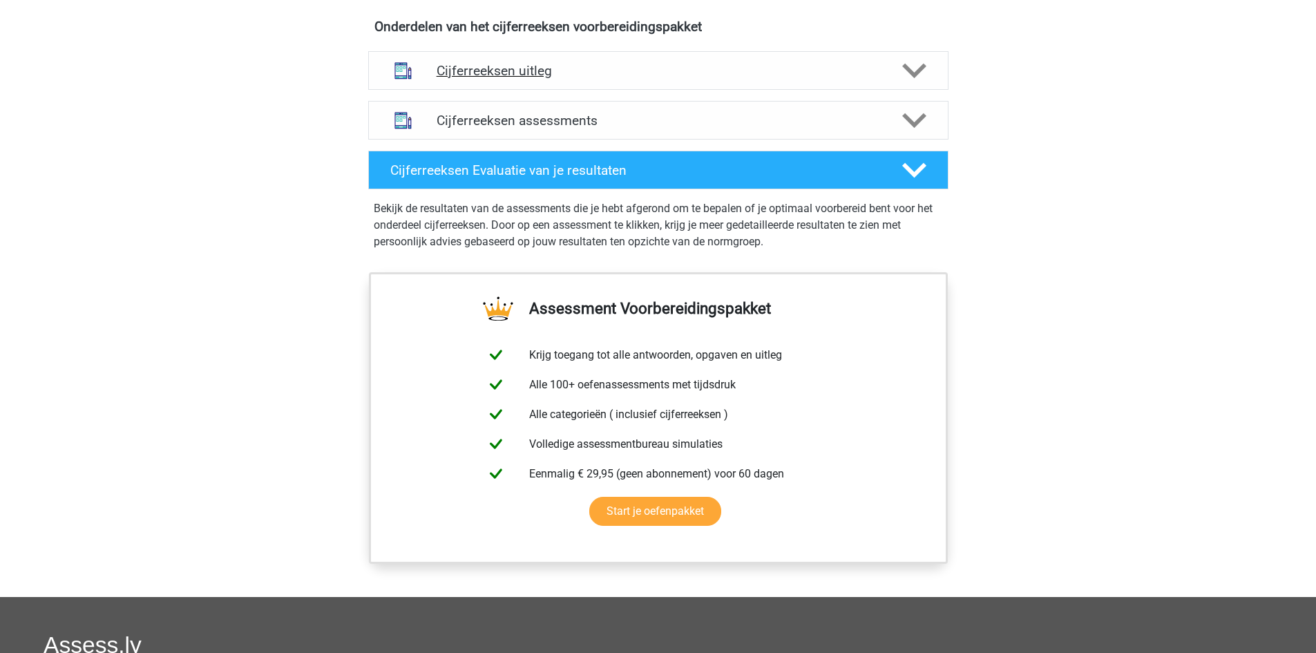
click at [649, 79] on h4 "Cijferreeksen uitleg" at bounding box center [659, 71] width 444 height 16
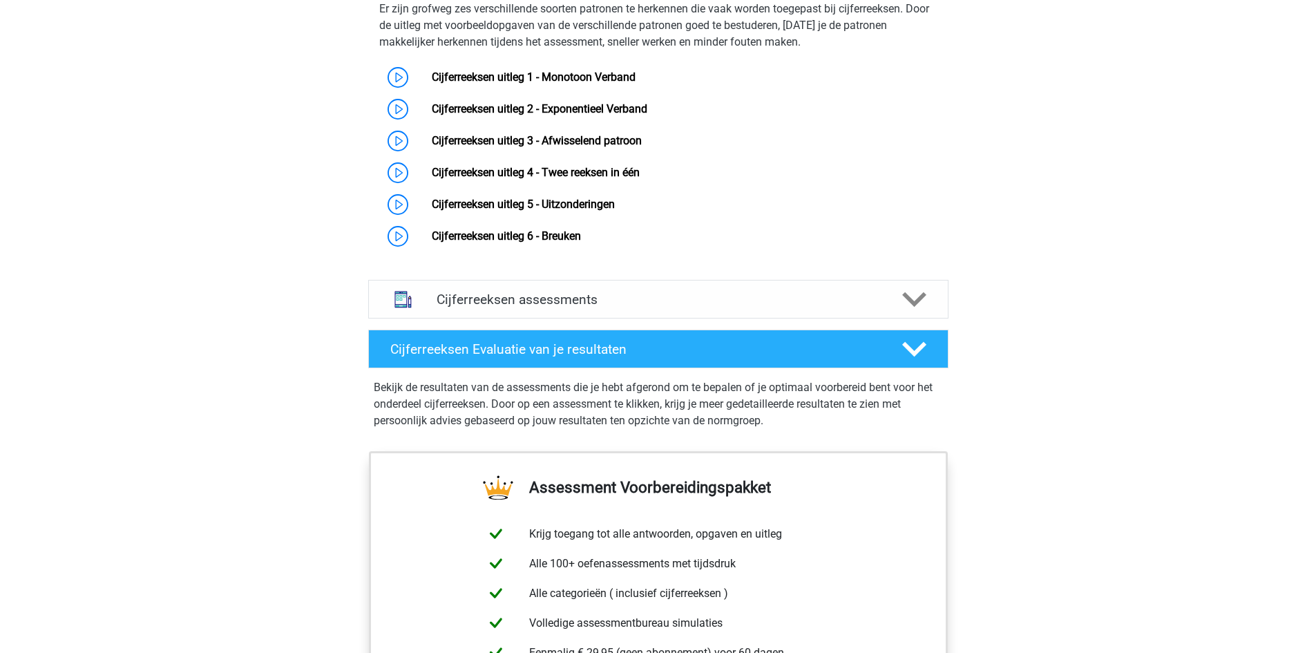
scroll to position [1105, 0]
